Goal: Information Seeking & Learning: Learn about a topic

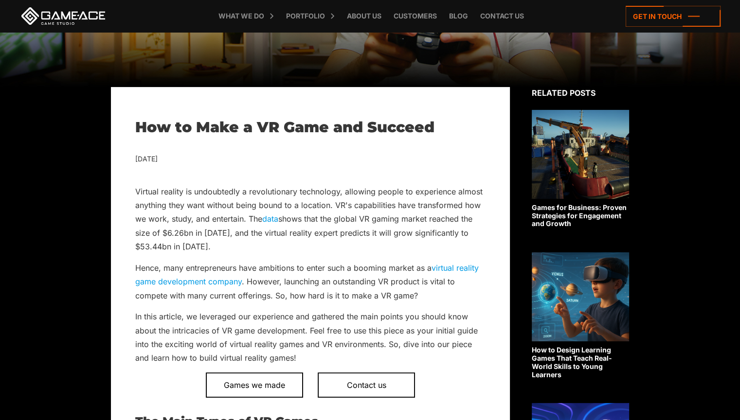
click at [460, 267] on link "virtual reality game development company" at bounding box center [307, 274] width 344 height 23
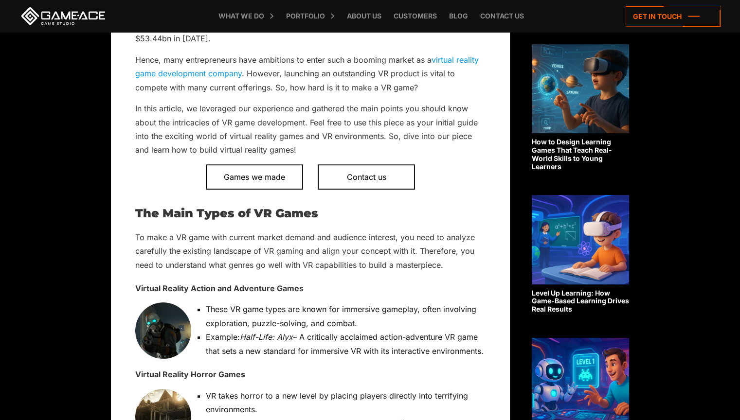
scroll to position [391, 0]
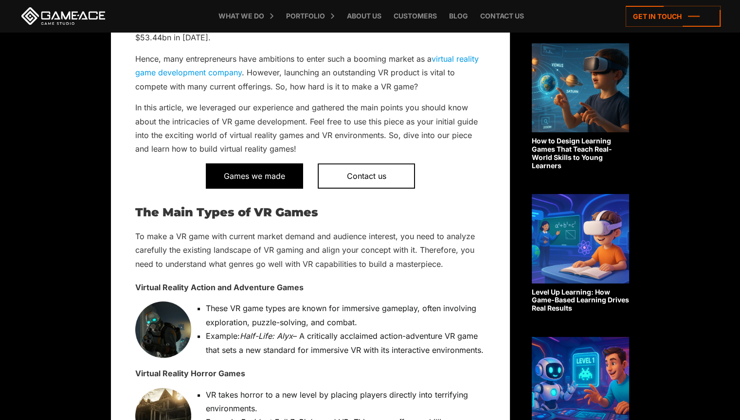
click at [275, 175] on span "Games we made" at bounding box center [254, 175] width 97 height 25
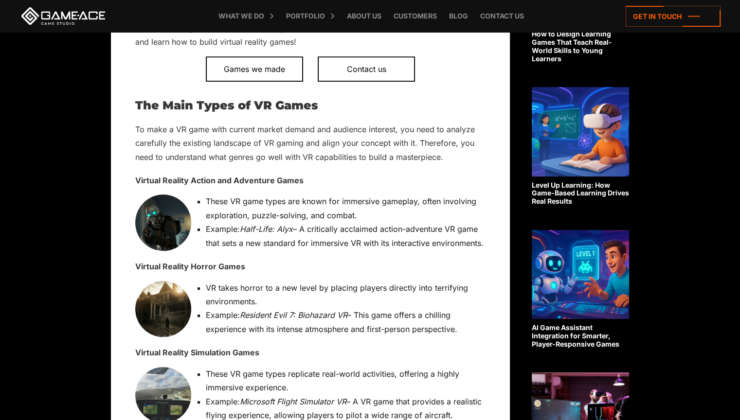
scroll to position [503, 0]
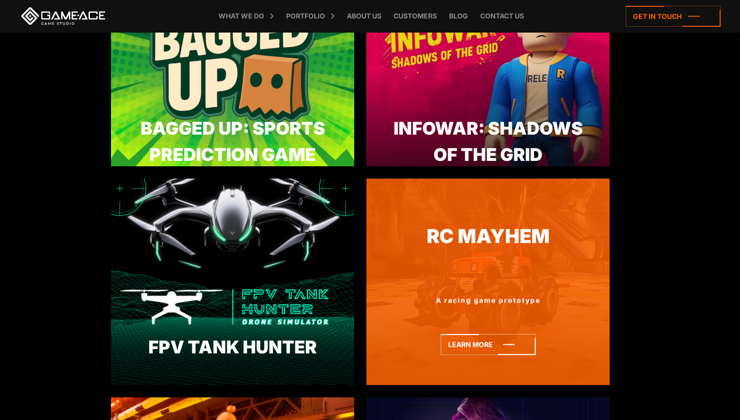
scroll to position [624, 0]
